Goal: Information Seeking & Learning: Find specific page/section

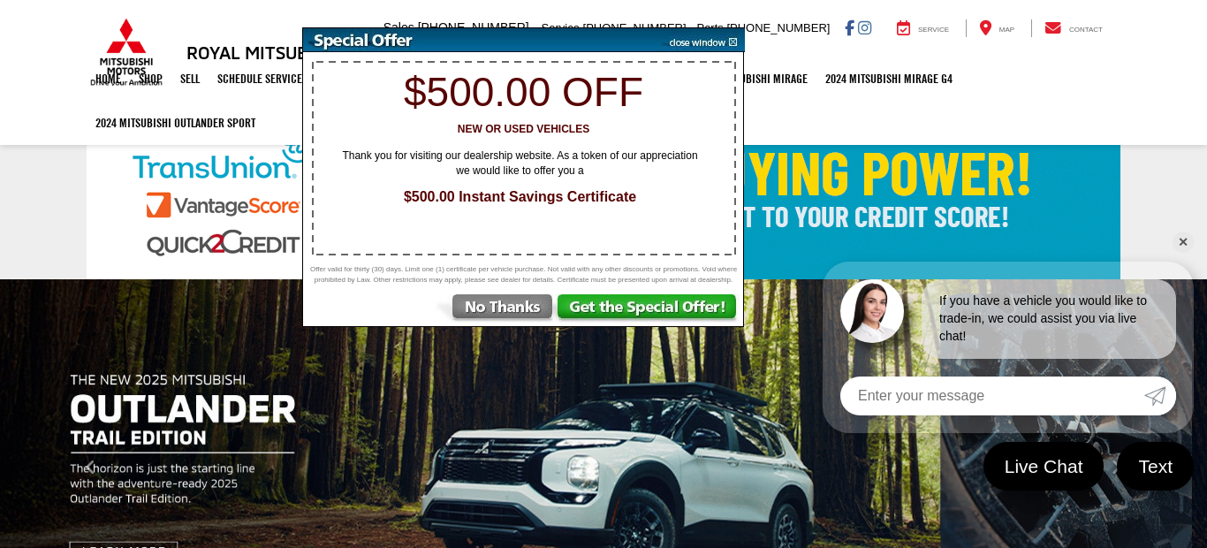
click at [515, 324] on img at bounding box center [494, 310] width 123 height 32
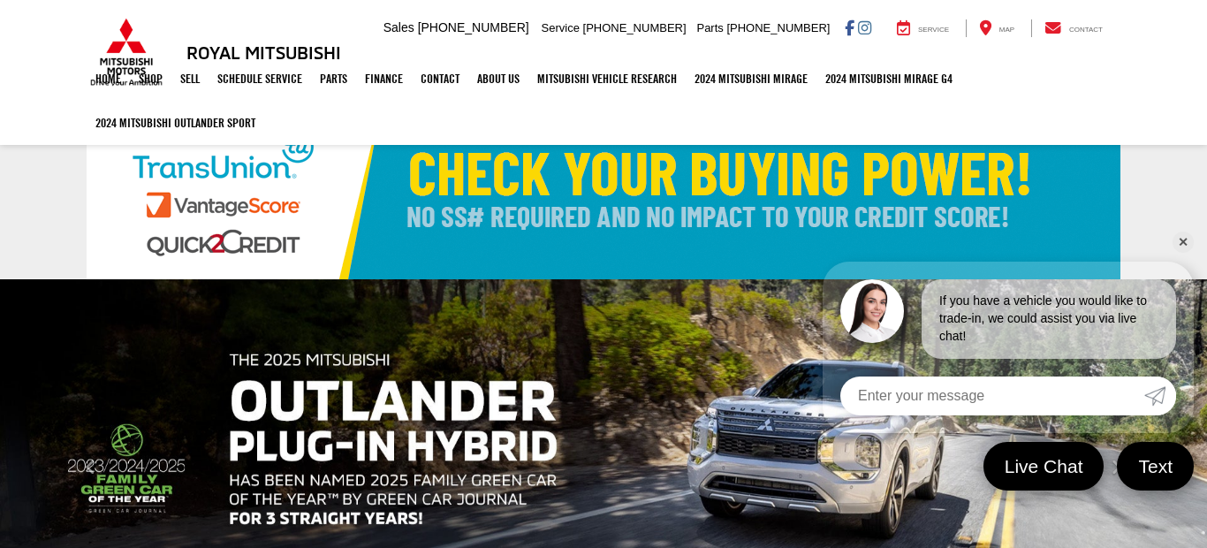
click at [1186, 245] on link "✕" at bounding box center [1182, 241] width 21 height 21
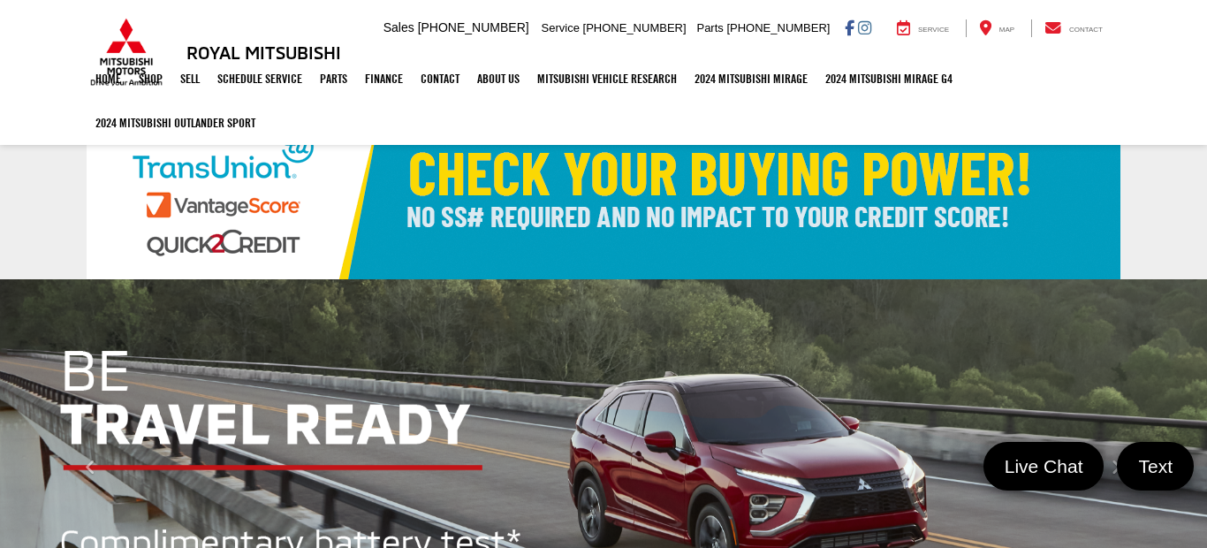
click at [399, 107] on ul "Home Shop Shop New Vehicles Pre-Owned Vehicles New Specials Demo Specials Sell …" at bounding box center [603, 101] width 1033 height 88
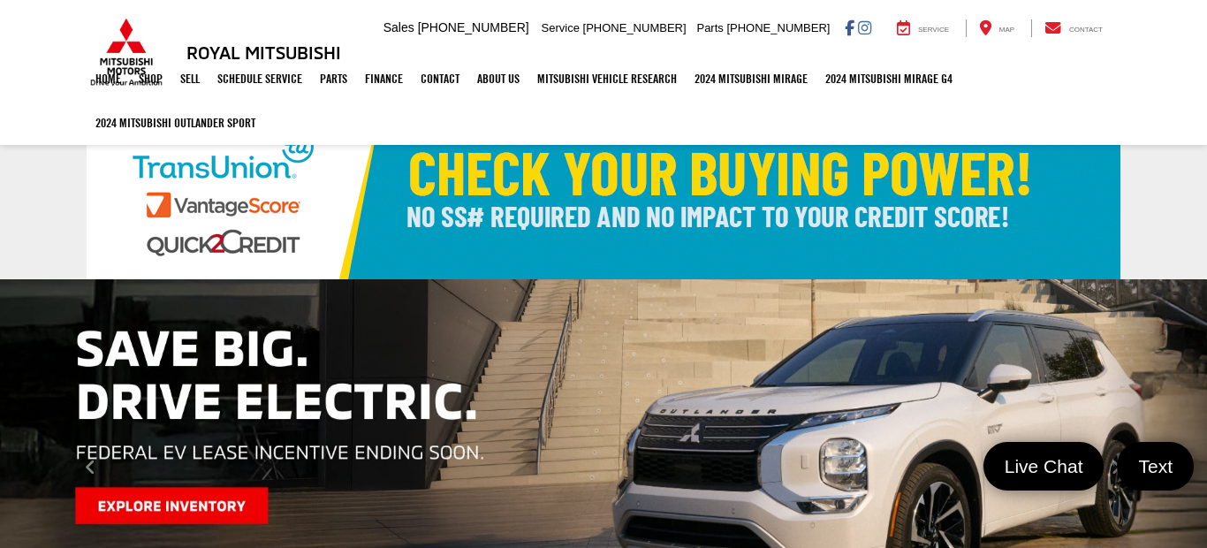
click at [214, 498] on img "carousel slide number 5 of 10" at bounding box center [603, 467] width 1207 height 377
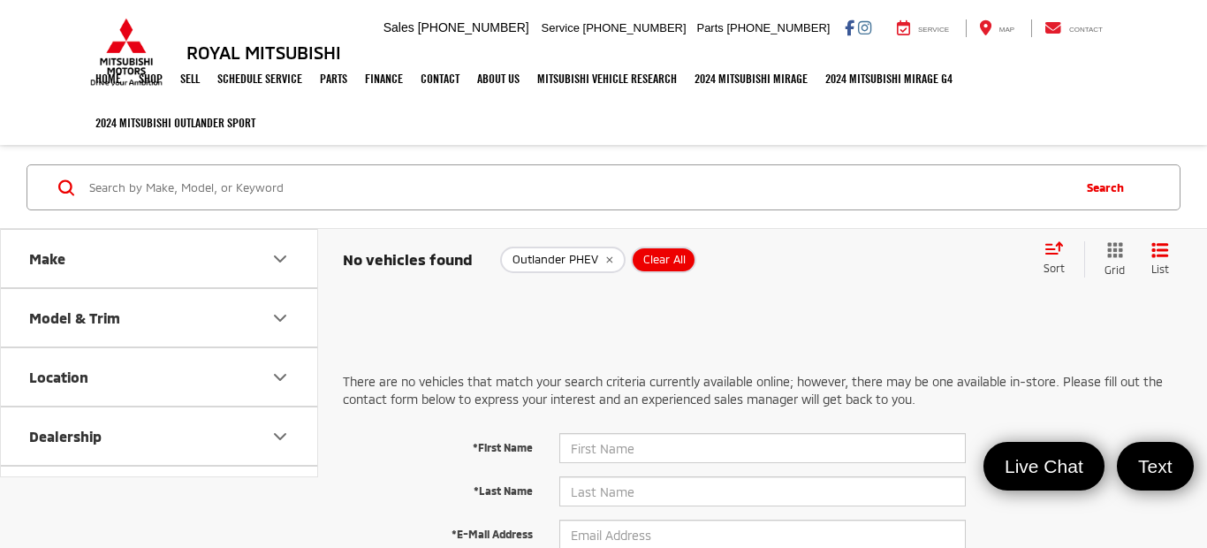
click at [223, 185] on input "Search by Make, Model, or Keyword" at bounding box center [577, 187] width 981 height 42
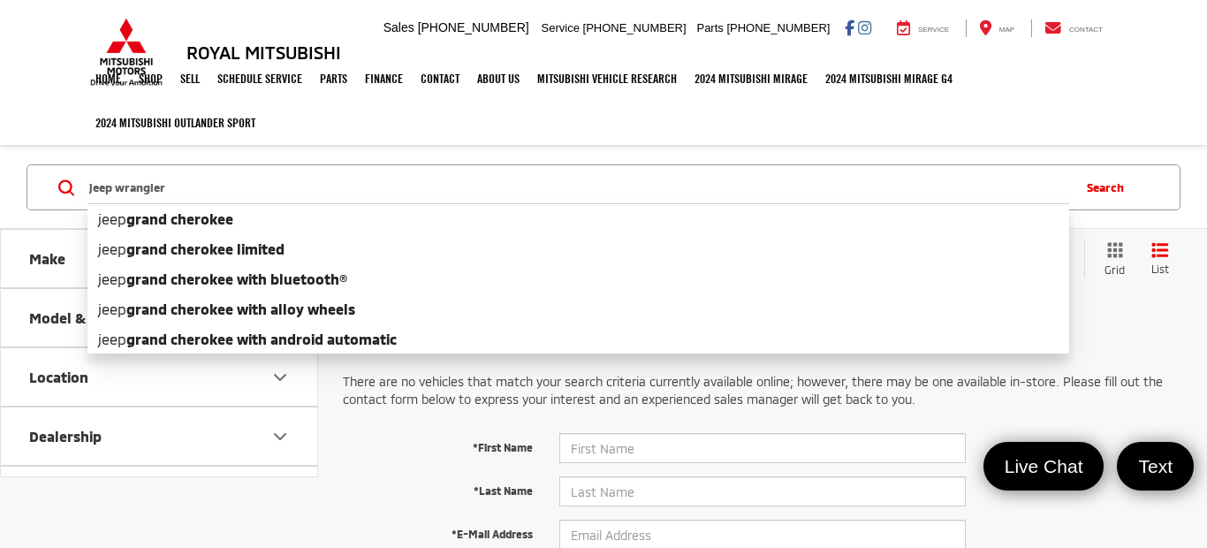
type input "jeep wrangler"
